Goal: Communication & Community: Ask a question

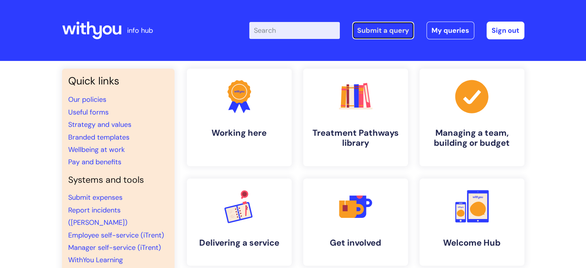
click at [381, 24] on link "Submit a query" at bounding box center [383, 31] width 62 height 18
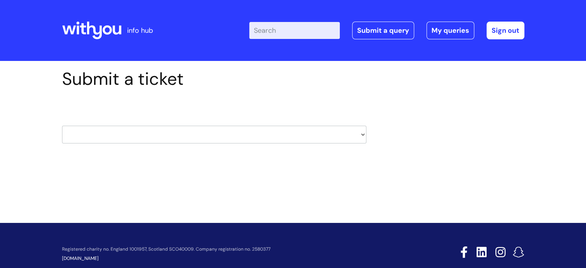
click at [361, 135] on select "HR / People IT and Support Clinical Drug Alerts Finance Accounts Data Support T…" at bounding box center [214, 135] width 304 height 18
select select "it_and_support"
click at [62, 126] on select "HR / People IT and Support Clinical Drug Alerts Finance Accounts Data Support T…" at bounding box center [214, 135] width 304 height 18
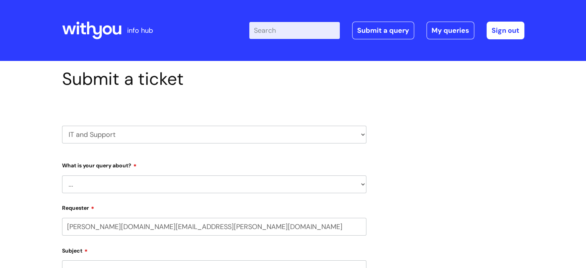
select select "80004418200"
click at [183, 177] on select "... Mobile Phone Reset & MFA Accounts, Starters and Leavers IT Hardware issue I…" at bounding box center [214, 184] width 304 height 18
select select "Something Else"
click at [62, 175] on select "... Mobile Phone Reset & MFA Accounts, Starters and Leavers IT Hardware issue I…" at bounding box center [214, 184] width 304 height 18
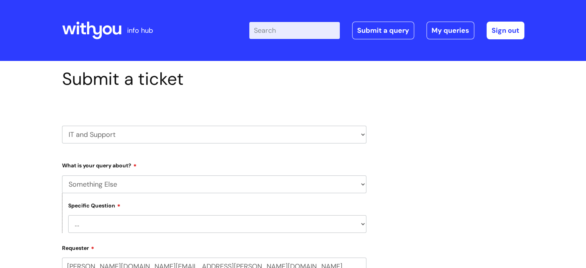
scroll to position [77, 0]
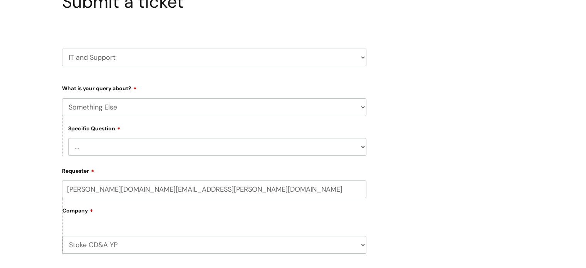
click at [361, 146] on select "... My problem is not listed" at bounding box center [217, 147] width 298 height 18
select select "My problem is not listed"
click at [68, 138] on select "... My problem is not listed" at bounding box center [217, 147] width 298 height 18
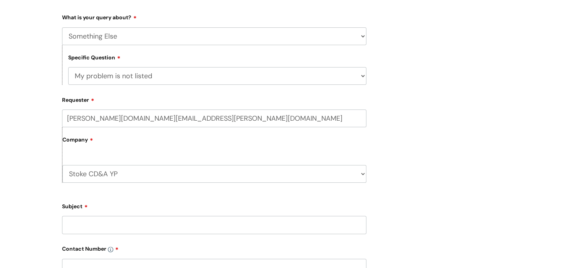
scroll to position [193, 0]
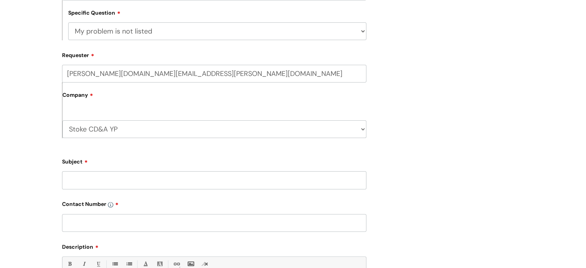
click at [102, 180] on input "Subject" at bounding box center [214, 180] width 304 height 18
type input "Laptop not working"
click at [85, 220] on input "text" at bounding box center [214, 223] width 304 height 18
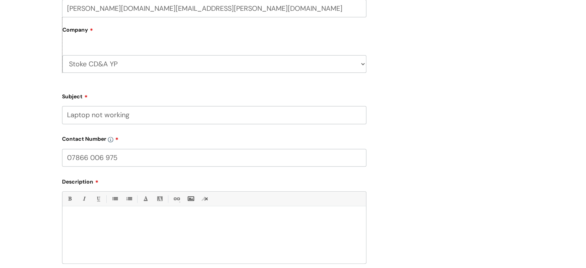
scroll to position [308, 0]
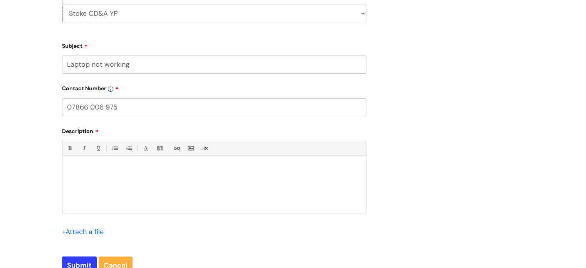
type input "07866 006 975"
click at [96, 158] on div "Bold (Ctrl-B) Italic (Ctrl-I) Underline(Ctrl-U) • Unordered List (Ctrl-Shift-7)…" at bounding box center [214, 177] width 304 height 72
click at [96, 163] on div at bounding box center [214, 186] width 304 height 53
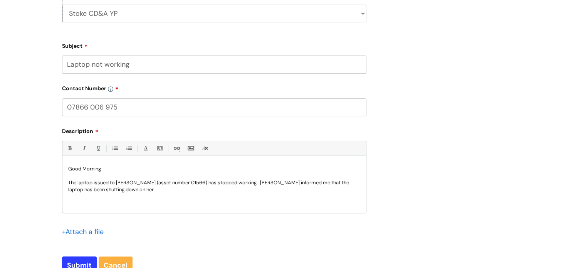
click at [153, 192] on p "The laptop issued to [PERSON_NAME] (asset number 01566) has stopped working. [P…" at bounding box center [214, 186] width 292 height 14
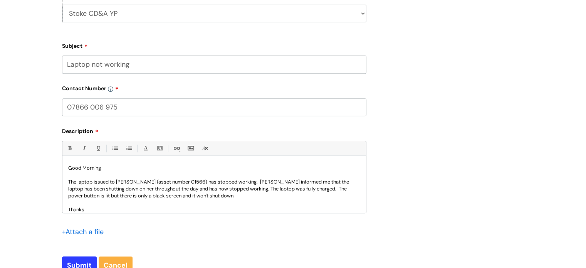
scroll to position [8, 0]
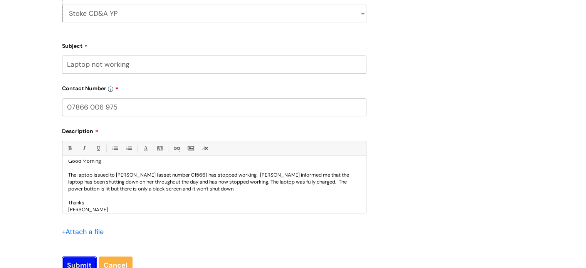
click at [75, 262] on input "Submit" at bounding box center [79, 265] width 35 height 18
type input "Please Wait..."
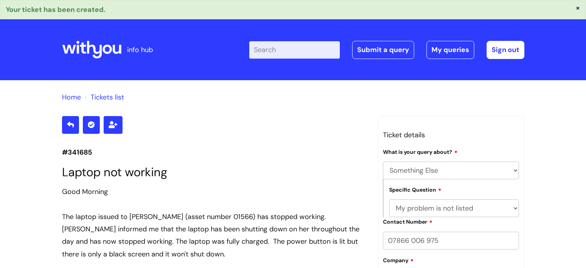
select select "Something Else"
select select "My problem is not listed"
